Goal: Task Accomplishment & Management: Use online tool/utility

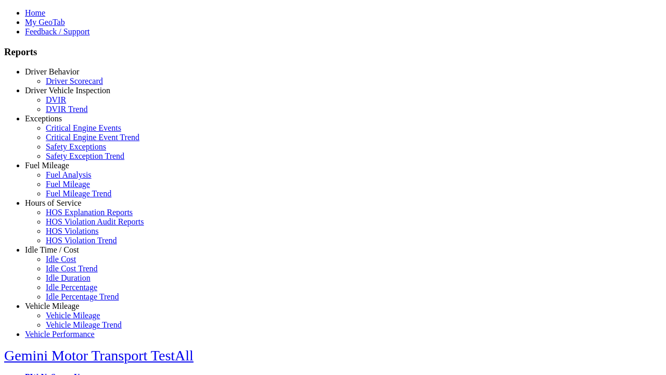
click at [60, 207] on link "Hours of Service" at bounding box center [53, 202] width 56 height 9
click at [68, 235] on link "HOS Violations" at bounding box center [72, 230] width 53 height 9
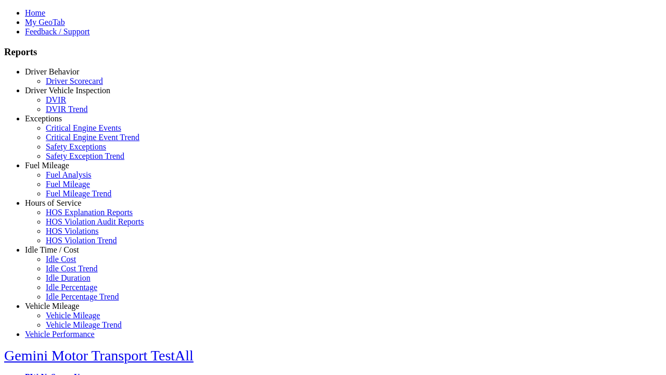
type input "**********"
